Goal: Navigation & Orientation: Find specific page/section

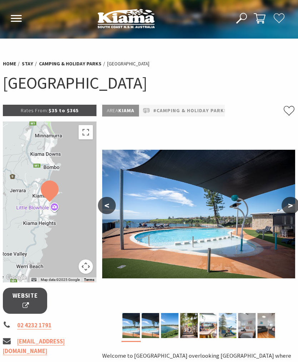
click at [295, 206] on button ">" at bounding box center [290, 205] width 18 height 17
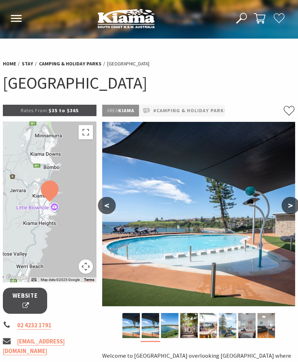
click at [294, 206] on button ">" at bounding box center [290, 205] width 18 height 17
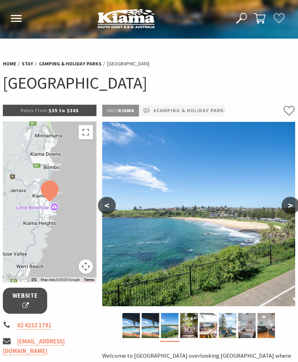
click at [293, 207] on button ">" at bounding box center [290, 205] width 18 height 17
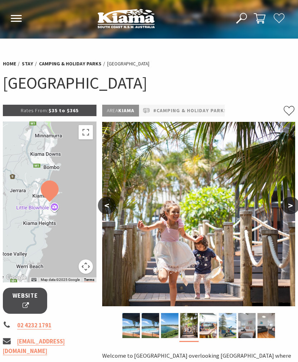
click at [295, 204] on button ">" at bounding box center [290, 205] width 18 height 17
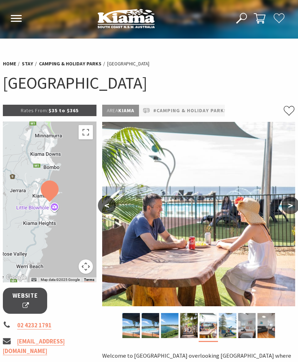
click at [294, 205] on button ">" at bounding box center [290, 205] width 18 height 17
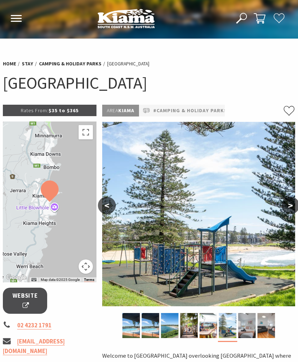
click at [294, 207] on button ">" at bounding box center [290, 205] width 18 height 17
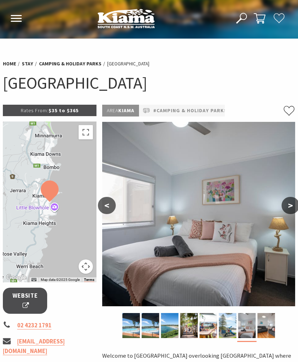
click at [294, 206] on button ">" at bounding box center [290, 205] width 18 height 17
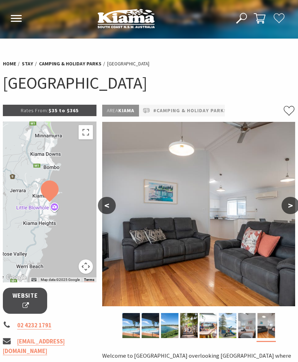
click at [291, 206] on button ">" at bounding box center [290, 205] width 18 height 17
click at [292, 204] on button ">" at bounding box center [290, 205] width 18 height 17
click at [295, 210] on button ">" at bounding box center [290, 205] width 18 height 17
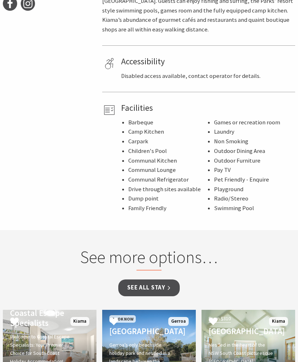
scroll to position [417, 0]
click at [155, 280] on link "See all Stay" at bounding box center [148, 287] width 61 height 17
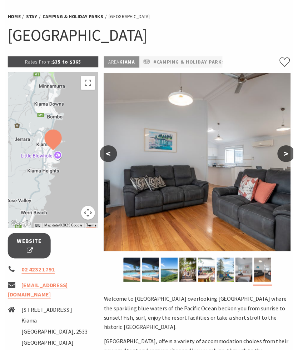
scroll to position [0, 0]
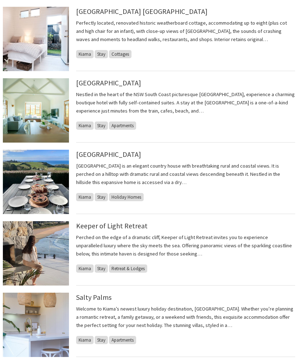
scroll to position [393, 0]
